Goal: Information Seeking & Learning: Learn about a topic

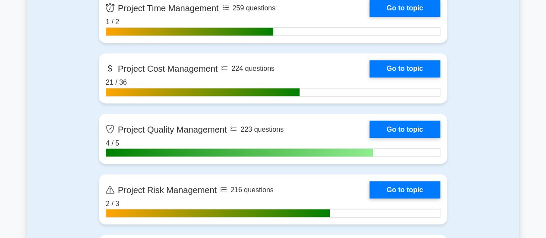
scroll to position [718, 0]
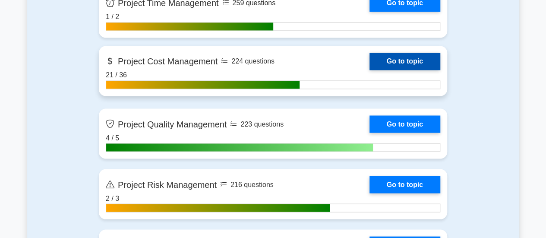
click at [392, 59] on link "Go to topic" at bounding box center [404, 61] width 71 height 17
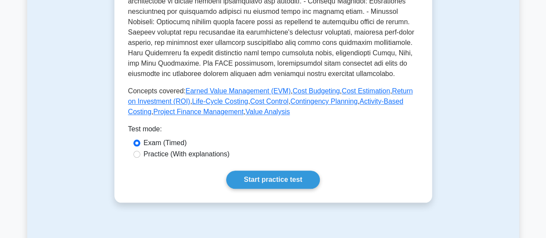
scroll to position [398, 0]
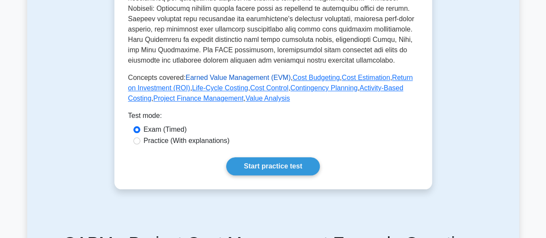
click at [204, 76] on link "Earned Value Management (EVM)" at bounding box center [237, 77] width 105 height 7
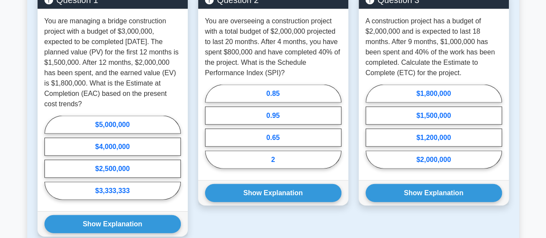
scroll to position [904, 0]
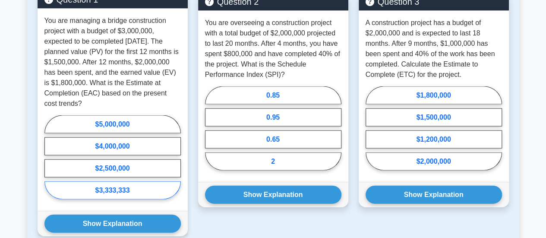
click at [121, 194] on label "$3,333,333" at bounding box center [112, 190] width 136 height 18
click at [50, 163] on input "$3,333,333" at bounding box center [47, 160] width 6 height 6
radio input "true"
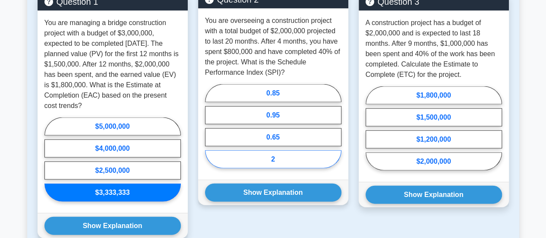
click at [279, 162] on label "2" at bounding box center [273, 159] width 136 height 18
click at [210, 132] on input "2" at bounding box center [208, 129] width 6 height 6
radio input "true"
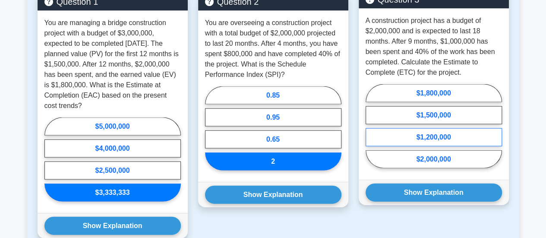
click at [445, 134] on label "$1,200,000" at bounding box center [433, 137] width 136 height 18
click at [371, 132] on input "$1,200,000" at bounding box center [368, 129] width 6 height 6
radio input "true"
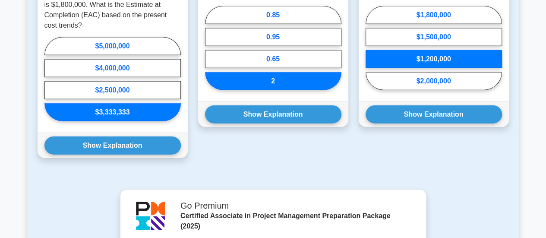
scroll to position [991, 0]
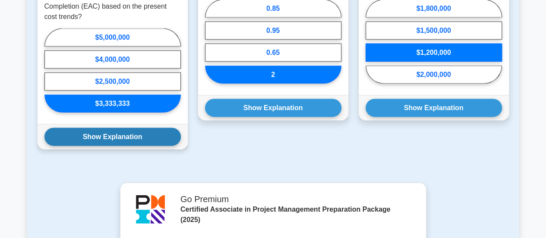
click at [104, 139] on button "Show Explanation" at bounding box center [112, 137] width 136 height 18
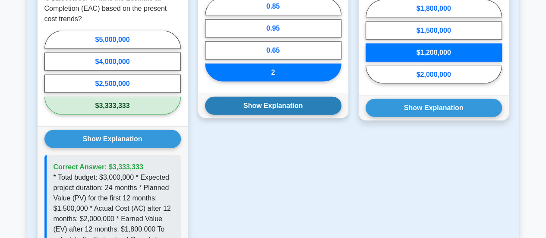
click at [273, 104] on button "Show Explanation" at bounding box center [273, 106] width 136 height 18
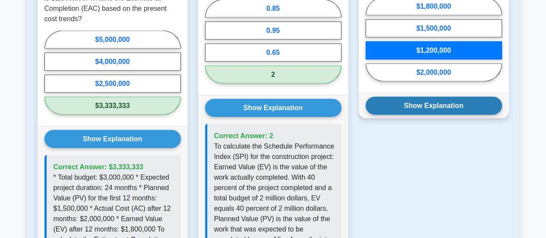
click at [397, 111] on button "Show Explanation" at bounding box center [433, 106] width 136 height 18
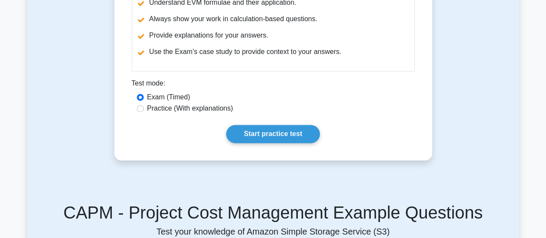
scroll to position [648, 0]
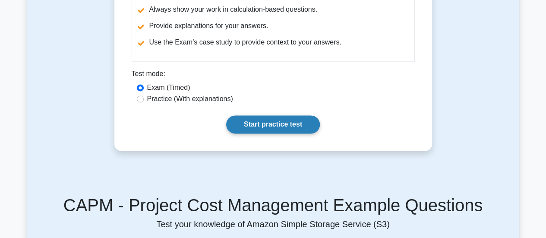
click at [278, 124] on link "Start practice test" at bounding box center [273, 124] width 94 height 18
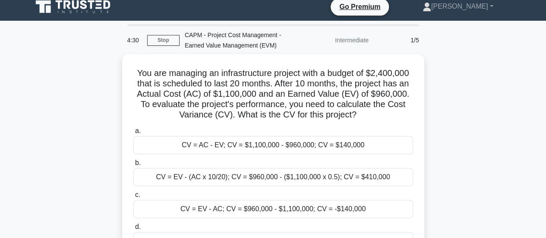
scroll to position [8, 0]
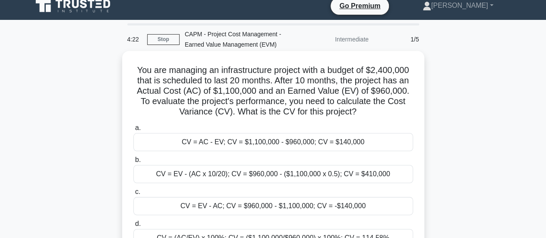
click at [332, 204] on div "CV = EV - AC; CV = $960,000 - $1,100,000; CV = -$140,000" at bounding box center [272, 206] width 279 height 18
click at [133, 194] on input "c. CV = EV - AC; CV = $960,000 - $1,100,000; CV = -$140,000" at bounding box center [133, 192] width 0 height 6
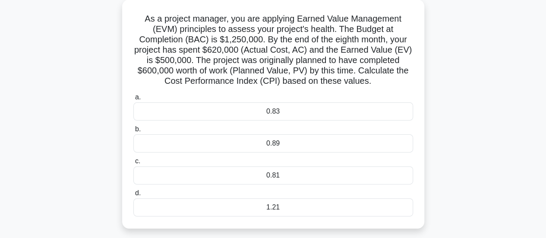
scroll to position [69, 0]
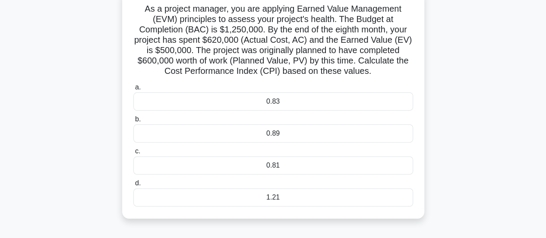
click at [293, 164] on div "0.81" at bounding box center [272, 165] width 279 height 18
click at [133, 154] on input "c. 0.81" at bounding box center [133, 151] width 0 height 6
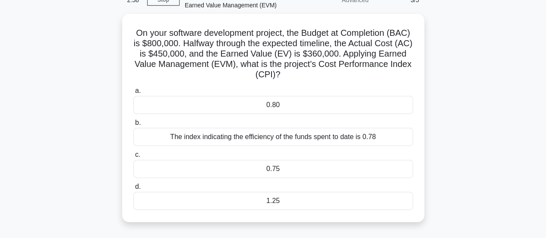
scroll to position [51, 0]
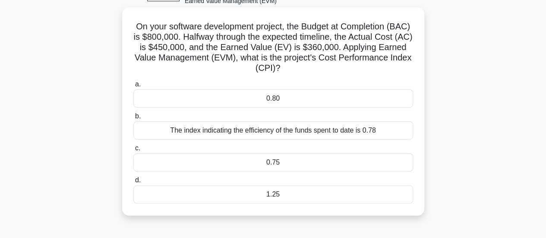
click at [339, 99] on div "0.80" at bounding box center [272, 98] width 279 height 18
click at [133, 87] on input "a. 0.80" at bounding box center [133, 85] width 0 height 6
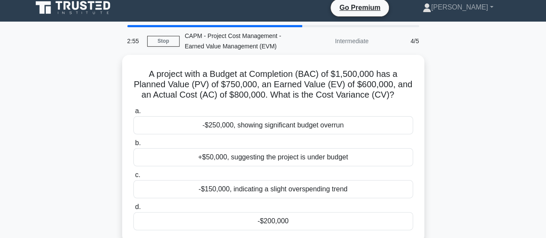
scroll to position [0, 0]
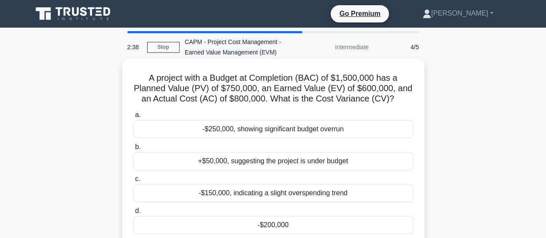
click at [274, 228] on div "-$200,000" at bounding box center [272, 225] width 279 height 18
click at [133, 213] on input "d. -$200,000" at bounding box center [133, 211] width 0 height 6
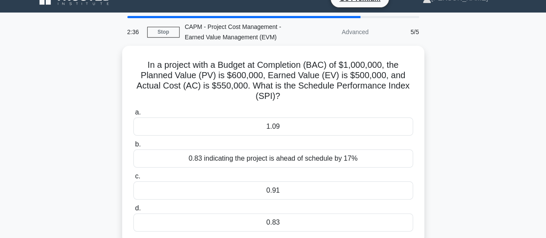
scroll to position [24, 0]
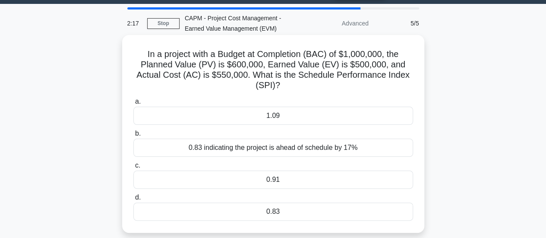
click at [296, 207] on div "0.83" at bounding box center [272, 211] width 279 height 18
click at [133, 200] on input "d. 0.83" at bounding box center [133, 197] width 0 height 6
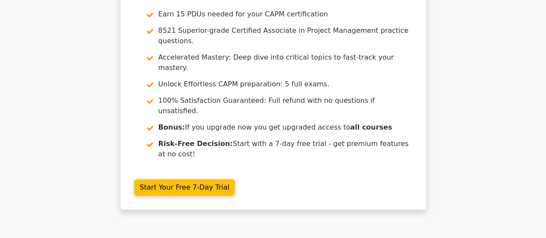
scroll to position [1359, 0]
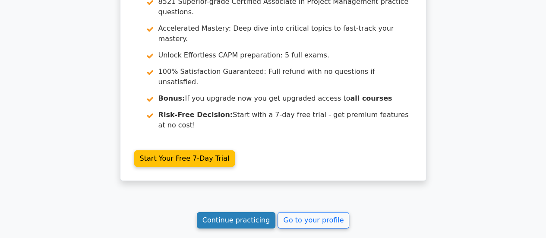
click at [224, 212] on link "Continue practicing" at bounding box center [236, 220] width 79 height 16
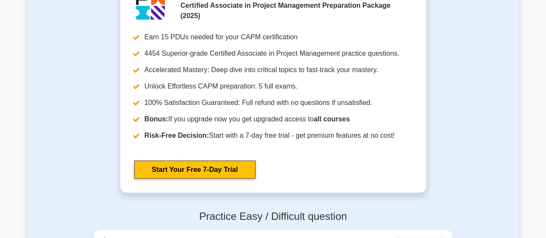
scroll to position [2633, 0]
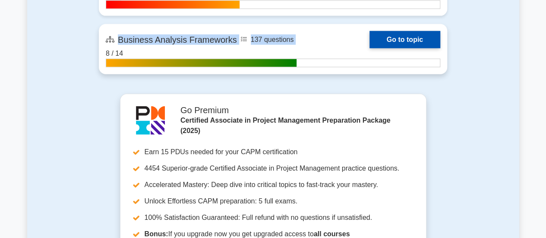
drag, startPoint x: 111, startPoint y: 2, endPoint x: 435, endPoint y: 60, distance: 328.9
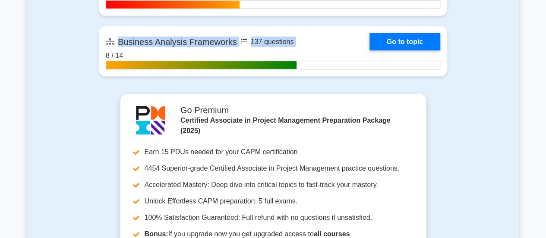
copy div "Contents of the Certified Associate in Project Management package 4454 CAPM que…"
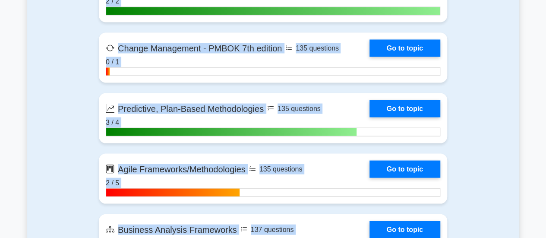
scroll to position [2391, 0]
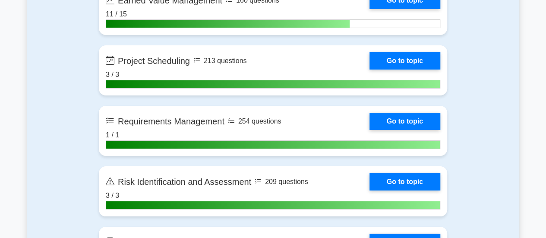
scroll to position [1472, 0]
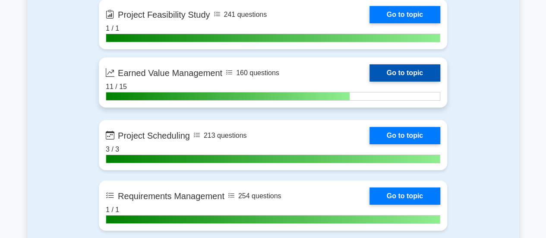
click at [398, 72] on link "Go to topic" at bounding box center [404, 72] width 71 height 17
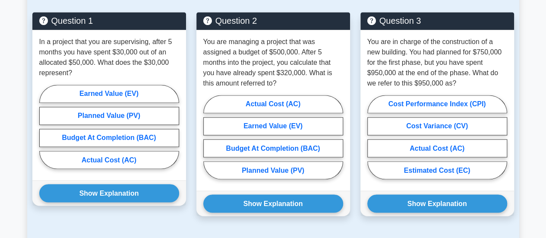
scroll to position [652, 0]
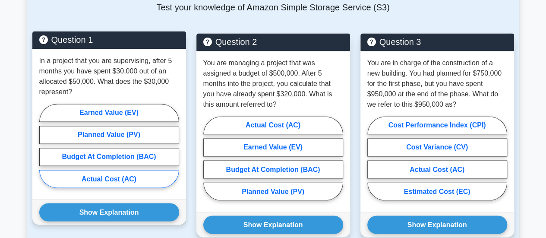
click at [138, 170] on label "Actual Cost (AC)" at bounding box center [109, 178] width 140 height 18
click at [45, 151] on input "Actual Cost (AC)" at bounding box center [42, 148] width 6 height 6
radio input "true"
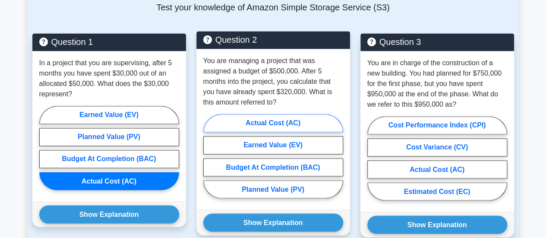
click at [282, 115] on label "Actual Cost (AC)" at bounding box center [273, 123] width 140 height 18
click at [209, 156] on input "Actual Cost (AC)" at bounding box center [206, 159] width 6 height 6
radio input "true"
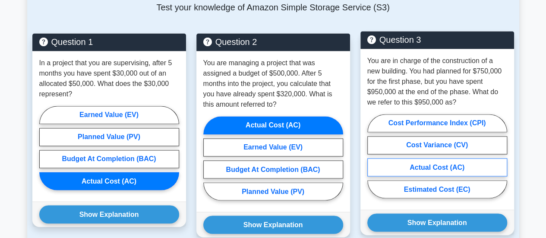
click at [462, 161] on label "Actual Cost (AC)" at bounding box center [437, 167] width 140 height 18
click at [373, 161] on input "Actual Cost (AC)" at bounding box center [370, 159] width 6 height 6
radio input "true"
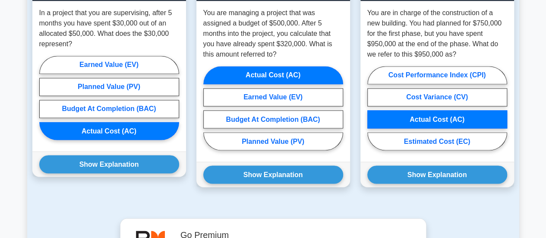
scroll to position [708, 0]
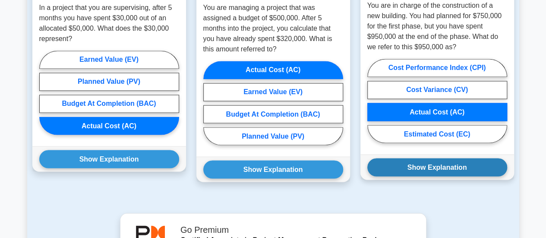
click at [432, 161] on button "Show Explanation" at bounding box center [437, 167] width 140 height 18
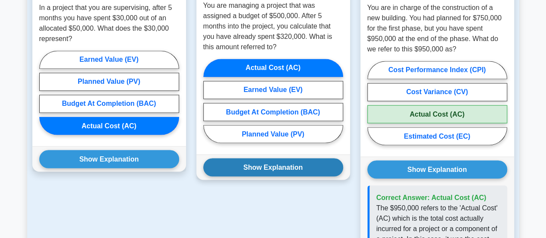
click at [296, 158] on button "Show Explanation" at bounding box center [273, 167] width 140 height 18
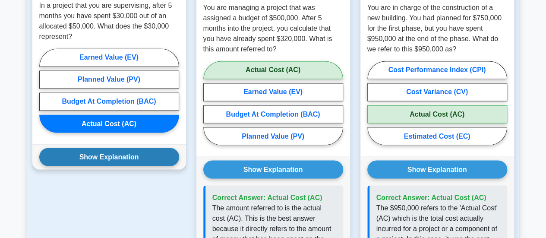
click at [136, 150] on button "Show Explanation" at bounding box center [109, 156] width 140 height 18
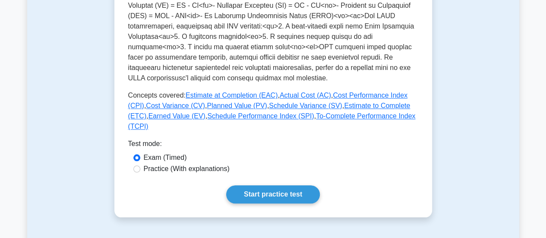
scroll to position [391, 0]
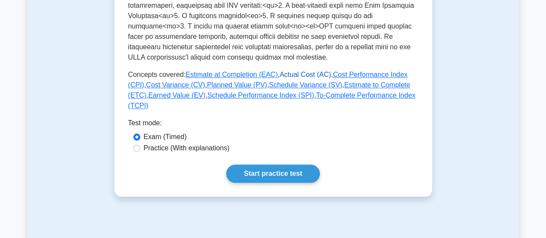
click at [295, 75] on link "Actual Cost (AC)" at bounding box center [304, 74] width 51 height 7
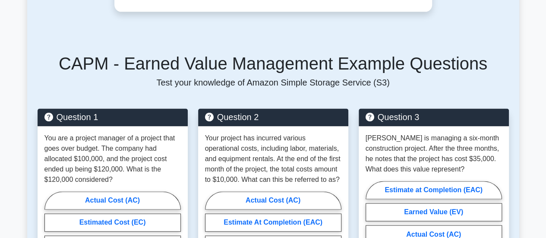
scroll to position [635, 0]
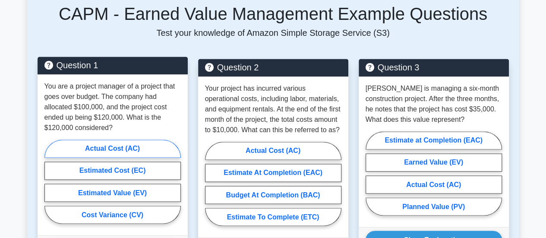
click at [125, 149] on label "Actual Cost (AC)" at bounding box center [112, 148] width 136 height 18
click at [50, 181] on input "Actual Cost (AC)" at bounding box center [47, 184] width 6 height 6
radio input "true"
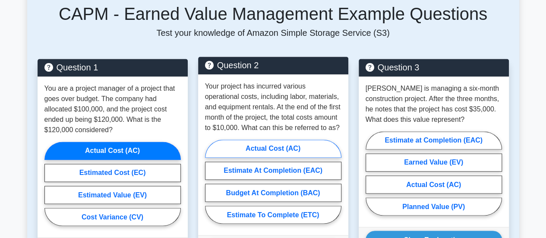
click at [238, 157] on label "Actual Cost (AC)" at bounding box center [273, 148] width 136 height 18
click at [210, 181] on input "Actual Cost (AC)" at bounding box center [208, 184] width 6 height 6
radio input "true"
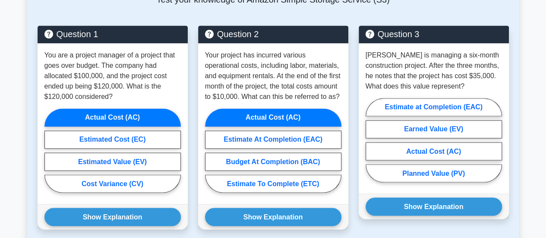
scroll to position [670, 0]
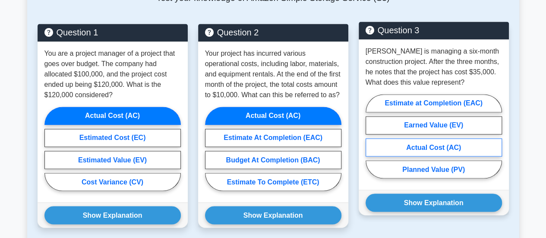
click at [425, 148] on label "Actual Cost (AC)" at bounding box center [433, 147] width 136 height 18
click at [371, 141] on input "Actual Cost (AC)" at bounding box center [368, 139] width 6 height 6
radio input "true"
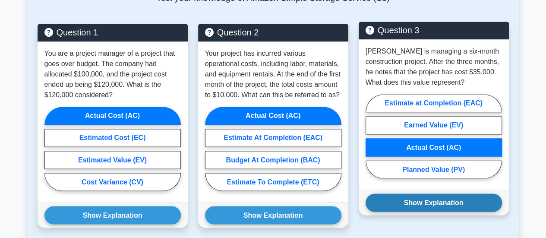
click at [405, 202] on button "Show Explanation" at bounding box center [433, 202] width 136 height 18
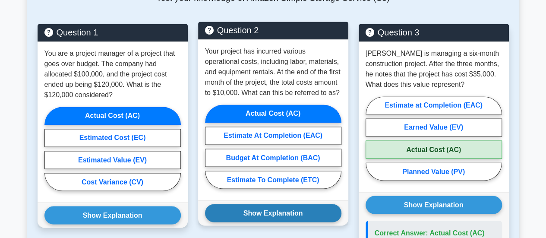
drag, startPoint x: 262, startPoint y: 221, endPoint x: 225, endPoint y: 216, distance: 37.3
click at [261, 221] on button "Show Explanation" at bounding box center [273, 213] width 136 height 18
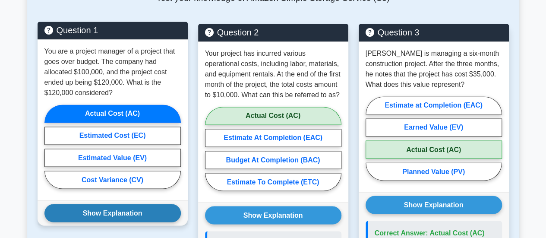
click at [145, 211] on button "Show Explanation" at bounding box center [112, 213] width 136 height 18
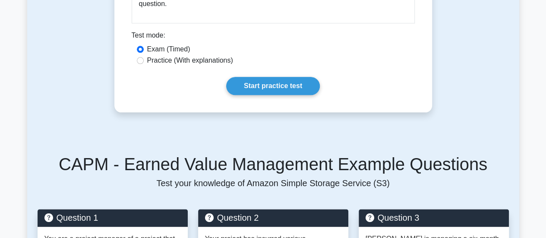
scroll to position [506, 0]
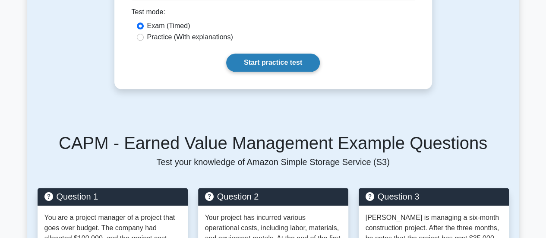
click at [288, 61] on link "Start practice test" at bounding box center [273, 62] width 94 height 18
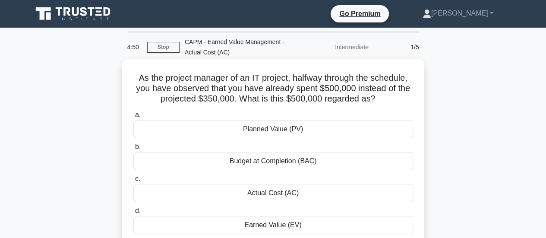
click at [277, 196] on div "Actual Cost (AC)" at bounding box center [272, 193] width 279 height 18
click at [133, 182] on input "c. Actual Cost (AC)" at bounding box center [133, 179] width 0 height 6
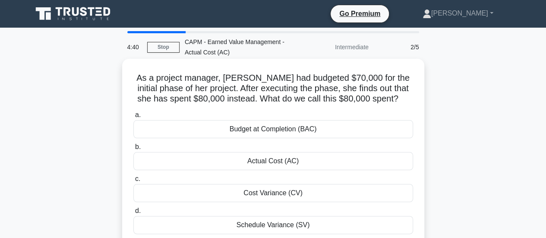
click at [287, 165] on div "Actual Cost (AC)" at bounding box center [272, 161] width 279 height 18
click at [133, 150] on input "b. Actual Cost (AC)" at bounding box center [133, 147] width 0 height 6
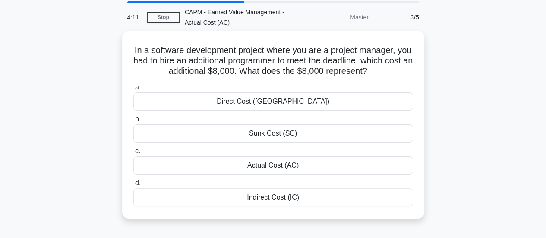
scroll to position [31, 0]
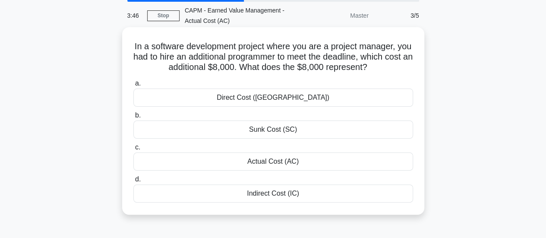
click at [318, 99] on div "Direct Cost ([GEOGRAPHIC_DATA])" at bounding box center [272, 97] width 279 height 18
click at [133, 86] on input "a. Direct Cost ([GEOGRAPHIC_DATA])" at bounding box center [133, 84] width 0 height 6
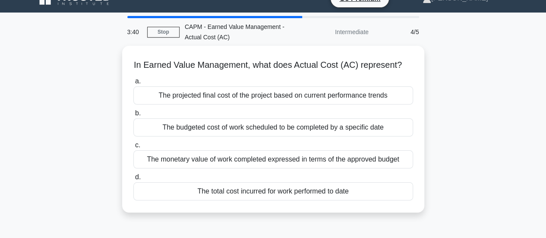
scroll to position [16, 0]
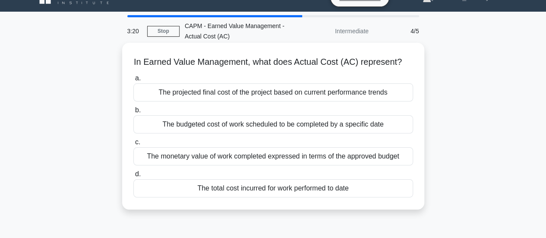
click at [244, 197] on div "The total cost incurred for work performed to date" at bounding box center [272, 188] width 279 height 18
click at [133, 177] on input "d. The total cost incurred for work performed to date" at bounding box center [133, 174] width 0 height 6
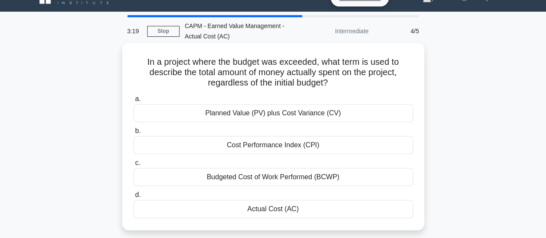
scroll to position [0, 0]
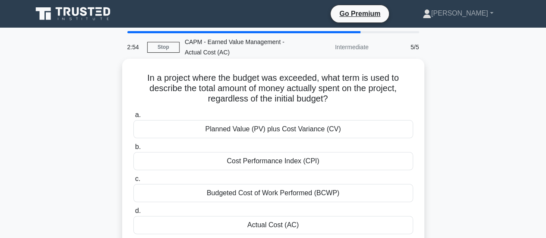
click at [291, 225] on div "Actual Cost (AC)" at bounding box center [272, 225] width 279 height 18
click at [133, 213] on input "d. Actual Cost (AC)" at bounding box center [133, 211] width 0 height 6
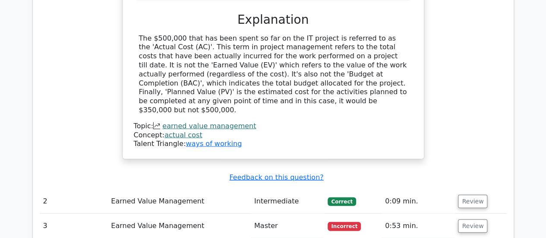
scroll to position [933, 0]
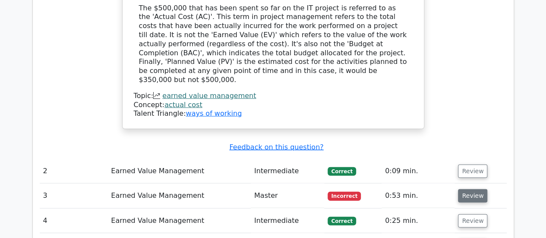
click at [463, 189] on button "Review" at bounding box center [472, 195] width 29 height 13
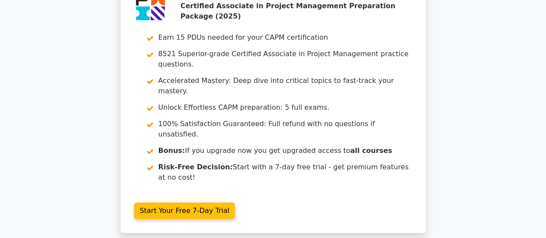
scroll to position [1640, 0]
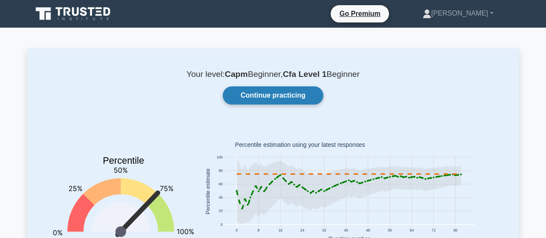
click at [287, 94] on link "Continue practicing" at bounding box center [273, 95] width 100 height 18
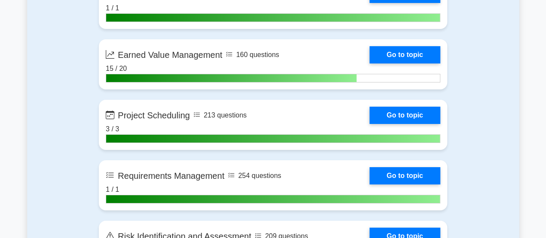
scroll to position [1477, 0]
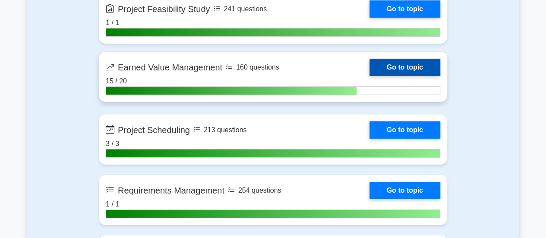
click at [416, 70] on link "Go to topic" at bounding box center [404, 67] width 71 height 17
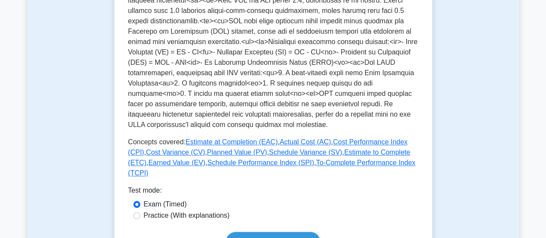
scroll to position [357, 0]
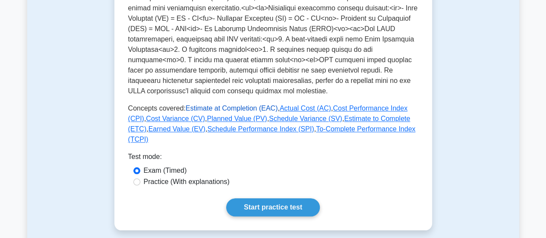
click at [236, 107] on link "Estimate at Completion (EAC)" at bounding box center [231, 107] width 92 height 7
click at [238, 106] on link "Estimate at Completion (EAC)" at bounding box center [231, 107] width 92 height 7
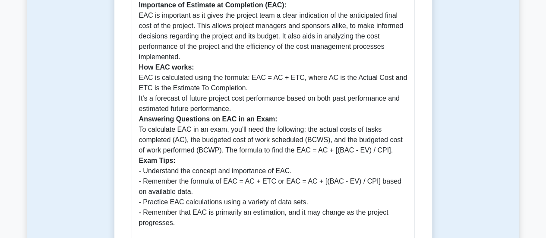
scroll to position [315, 0]
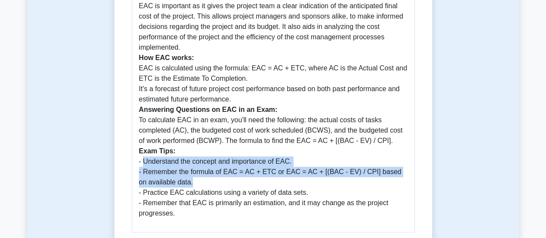
drag, startPoint x: 144, startPoint y: 162, endPoint x: 294, endPoint y: 179, distance: 150.5
click at [294, 179] on p "Estimate at Completion (EAC): It is a prediction of the total cost of a project…" at bounding box center [273, 83] width 268 height 269
